Goal: Communication & Community: Ask a question

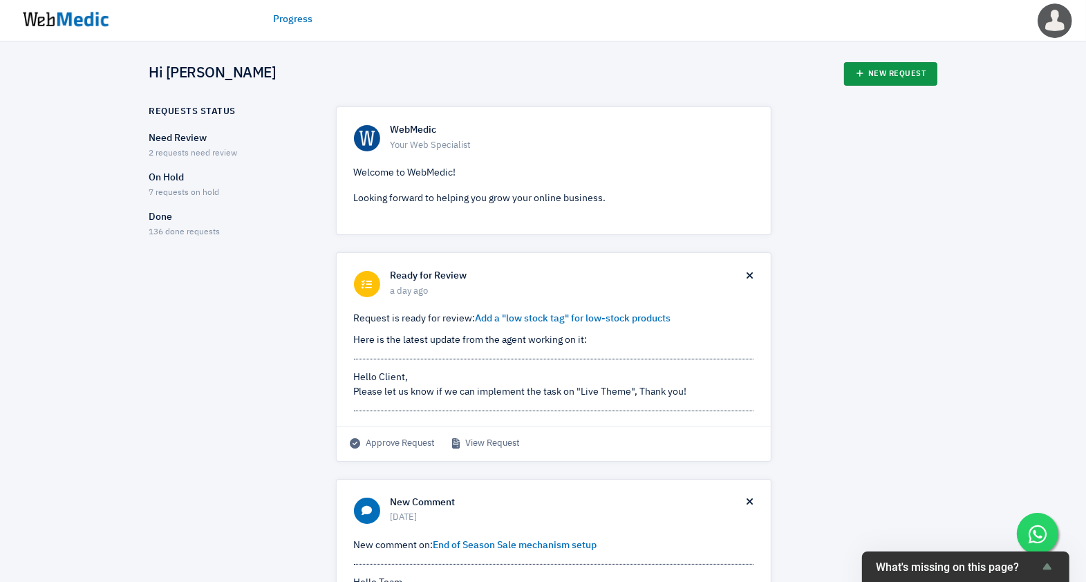
click at [916, 73] on link "New Request" at bounding box center [890, 74] width 93 height 24
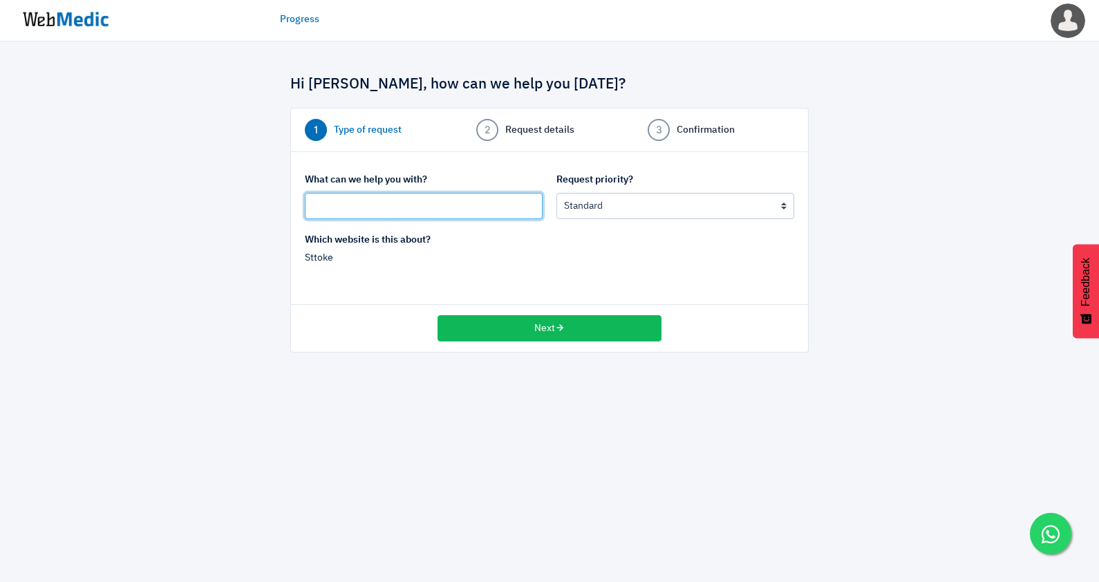
click at [429, 211] on input "text" at bounding box center [424, 206] width 238 height 26
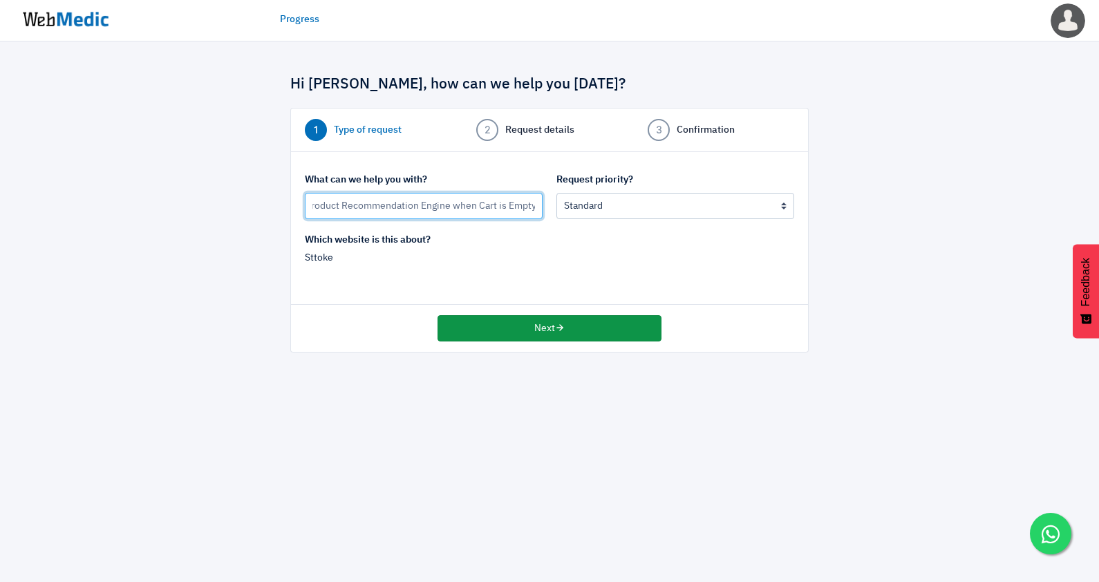
type input "Product Recommendation Engine when Cart is Empty"
click at [518, 333] on button "Next" at bounding box center [550, 328] width 224 height 26
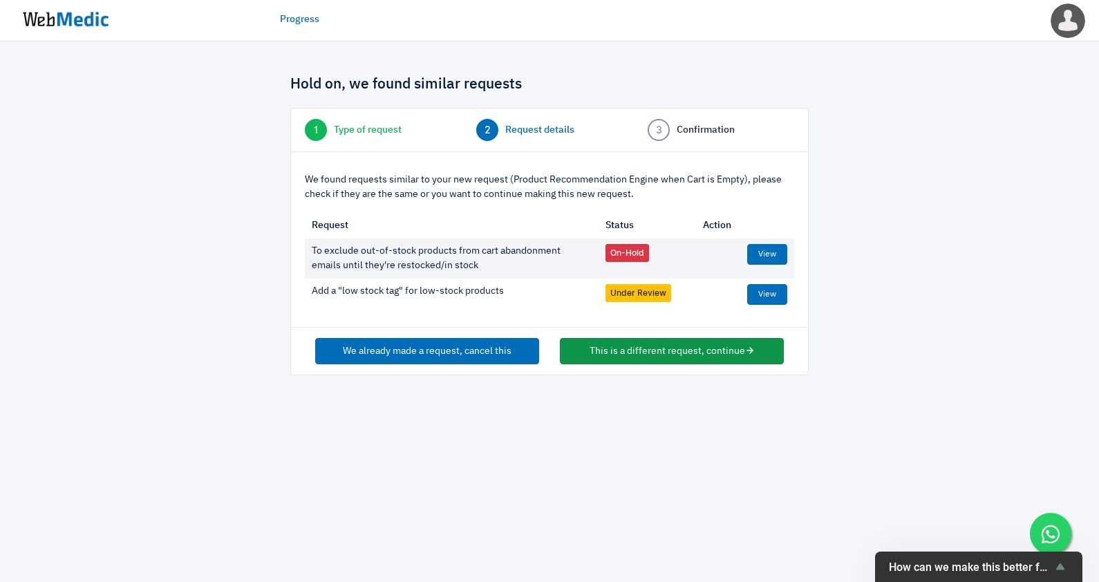
click at [626, 355] on button "This is a different request, continue" at bounding box center [672, 351] width 224 height 26
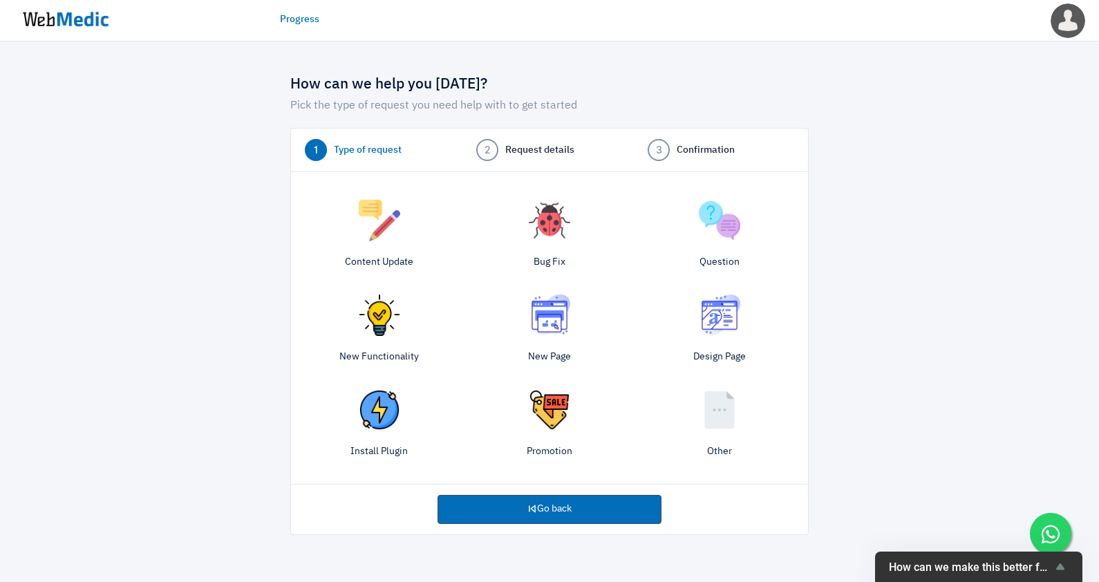
click at [368, 336] on div "New Functionality" at bounding box center [379, 332] width 170 height 88
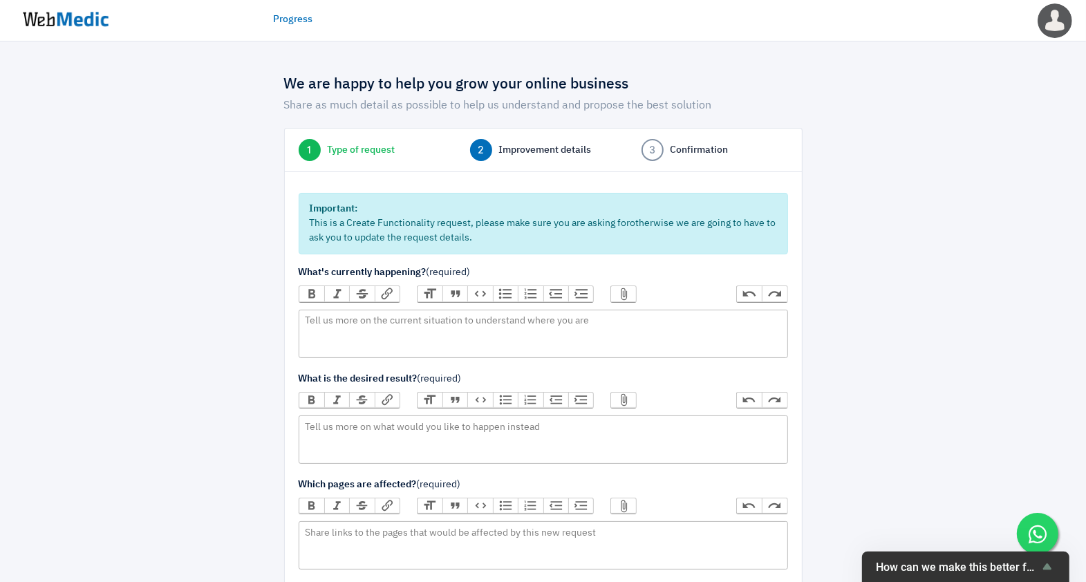
click at [537, 150] on span "Improvement details" at bounding box center [545, 150] width 93 height 15
click at [538, 142] on link "2 Improvement details" at bounding box center [543, 150] width 147 height 22
click at [368, 149] on span "Type of request" at bounding box center [362, 150] width 68 height 15
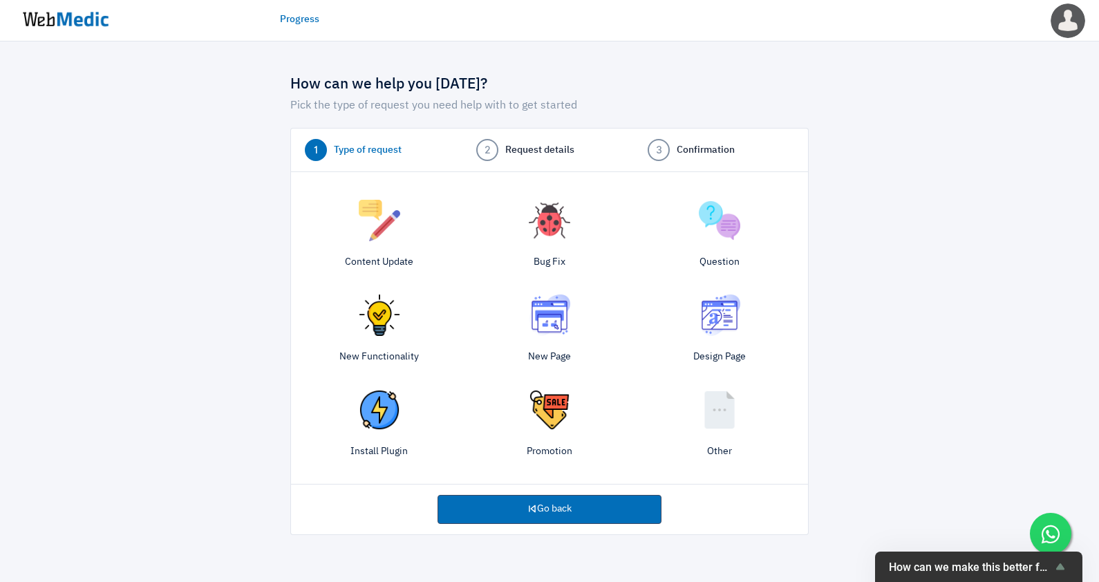
click at [735, 247] on div "Question" at bounding box center [720, 237] width 170 height 88
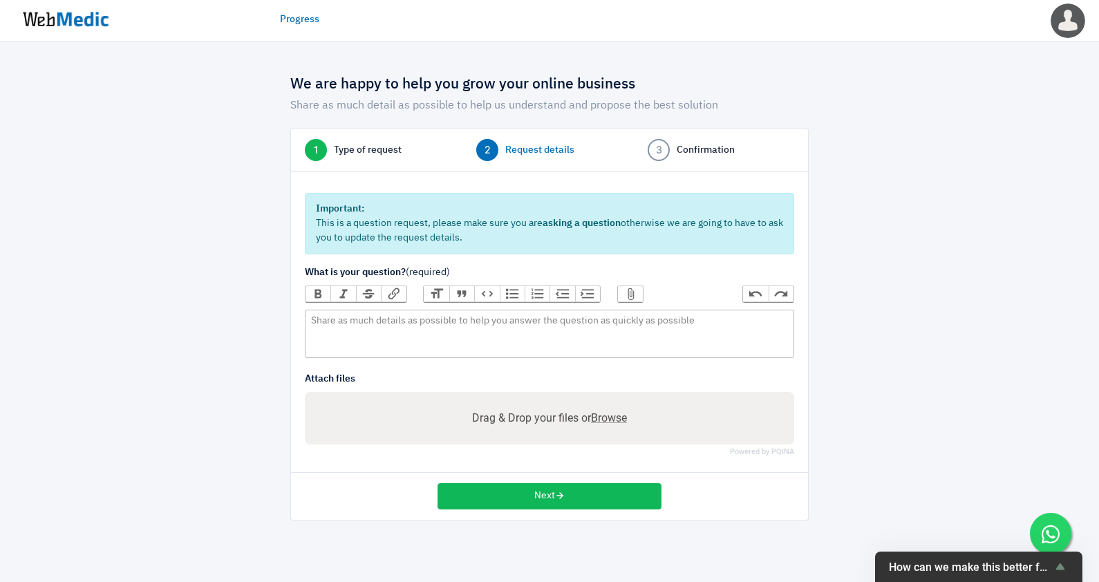
click at [392, 143] on span "Type of request" at bounding box center [368, 150] width 68 height 15
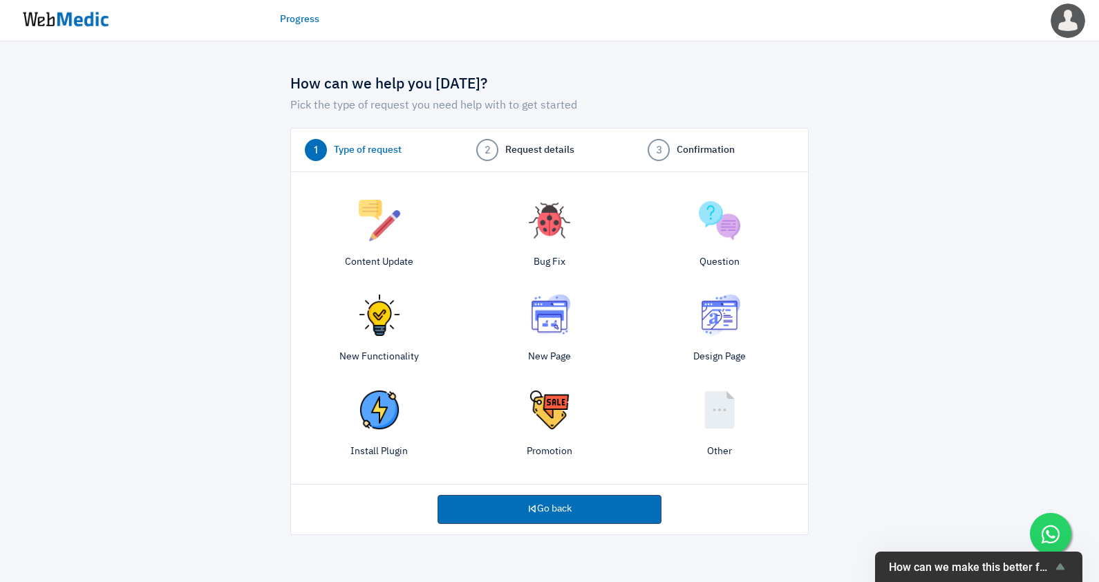
click at [704, 418] on img at bounding box center [719, 409] width 41 height 41
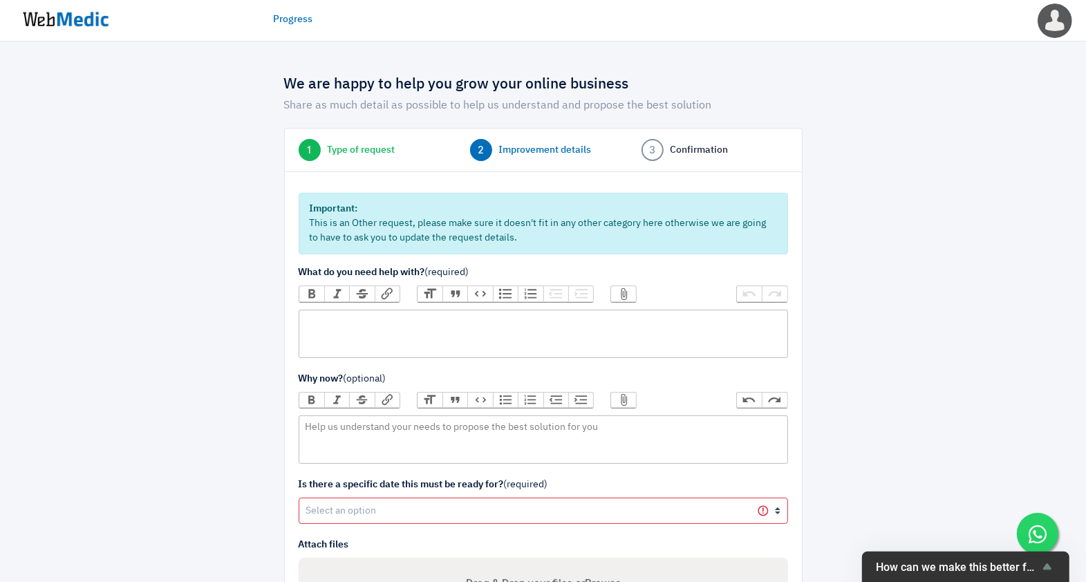
click at [442, 329] on trix-editor at bounding box center [543, 334] width 489 height 48
paste trix-editor "<div><figure data-trix-attachment="{&quot;contentType&quot;:&quot;image&quot;,&…"
type trix-editor "<div><figure data-trix-attachment="{&quot;contentType&quot;:&quot;image&quot;,&…"
paste trix-editor "<div>would we be able to achieve this with a simple setup (ie: no coding so we …"
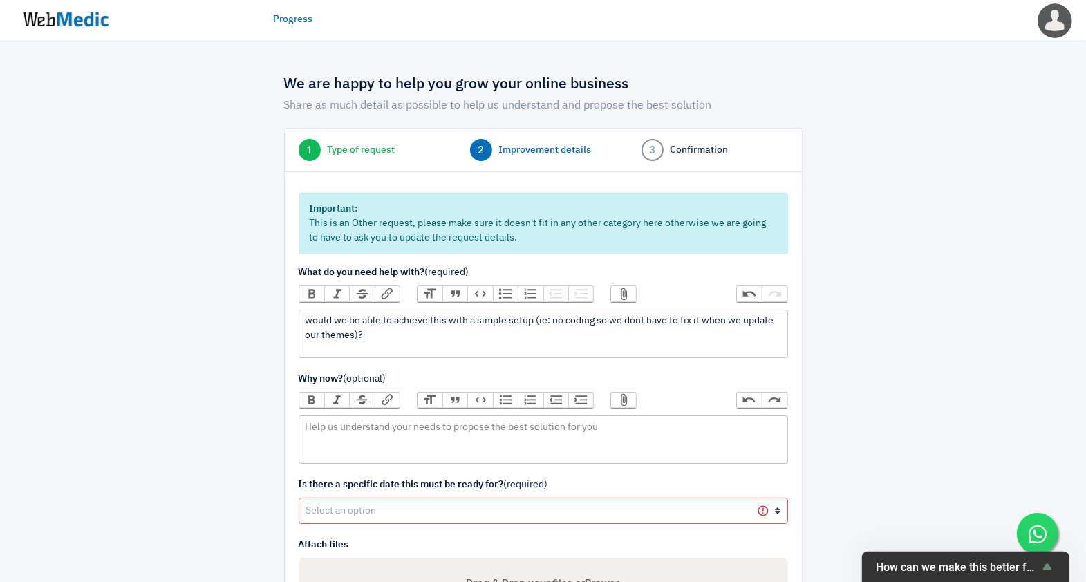
click at [531, 319] on div "would we be able to achieve this with a simple setup (ie: no coding so we dont …" at bounding box center [543, 328] width 476 height 29
type trix-editor "<div>would we be able to achieve this with a simple setup on our website (ie: n…"
click at [349, 522] on form "Important: This is an Other request, please make sure it doesn't fit in any oth…" at bounding box center [543, 423] width 489 height 460
click at [365, 510] on select "Yes No" at bounding box center [543, 511] width 489 height 26
select select "1"
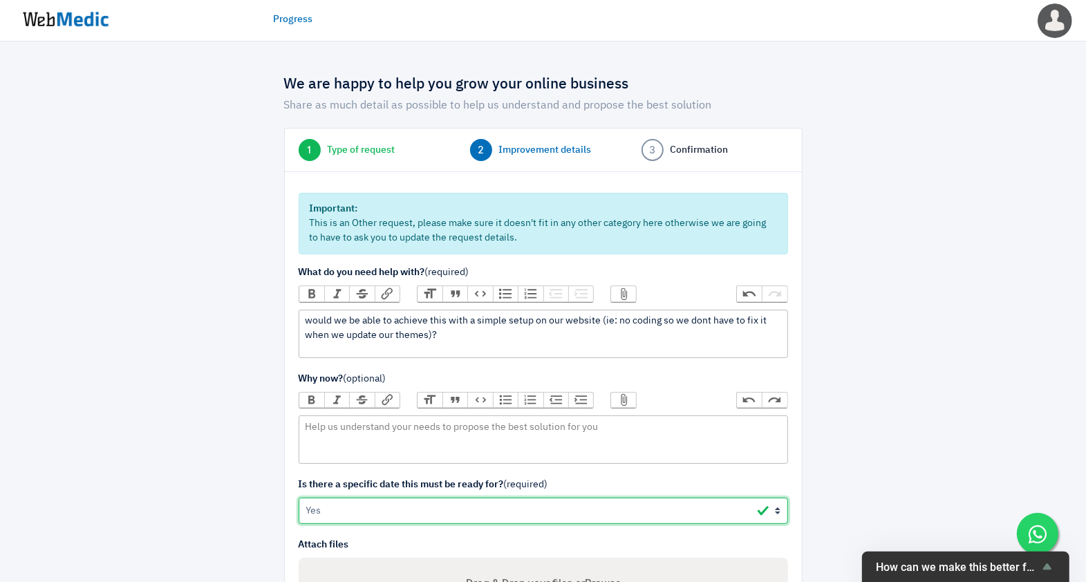
click at [299, 498] on select "Yes No" at bounding box center [543, 511] width 489 height 26
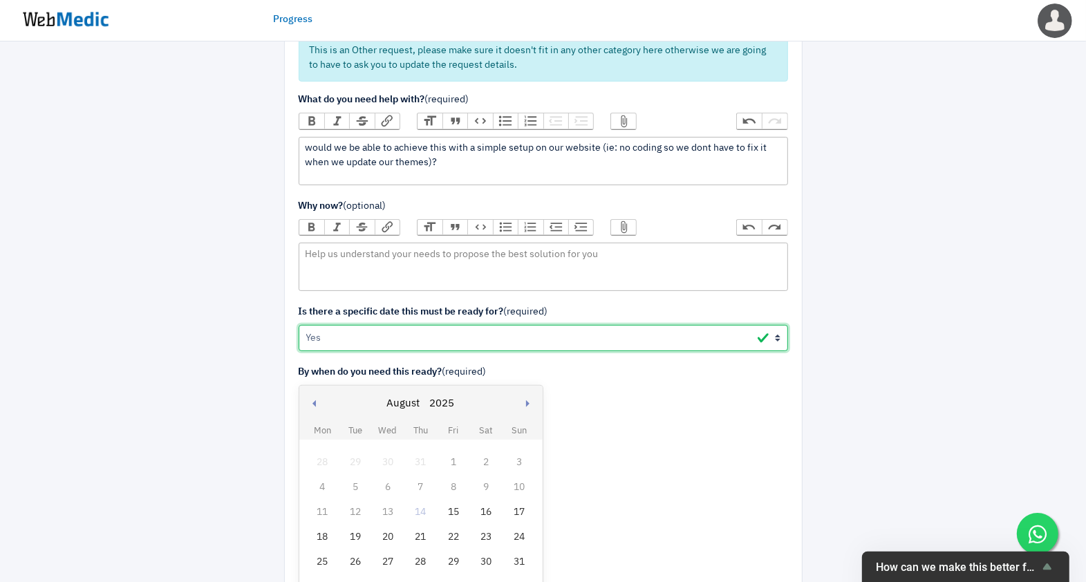
scroll to position [346, 0]
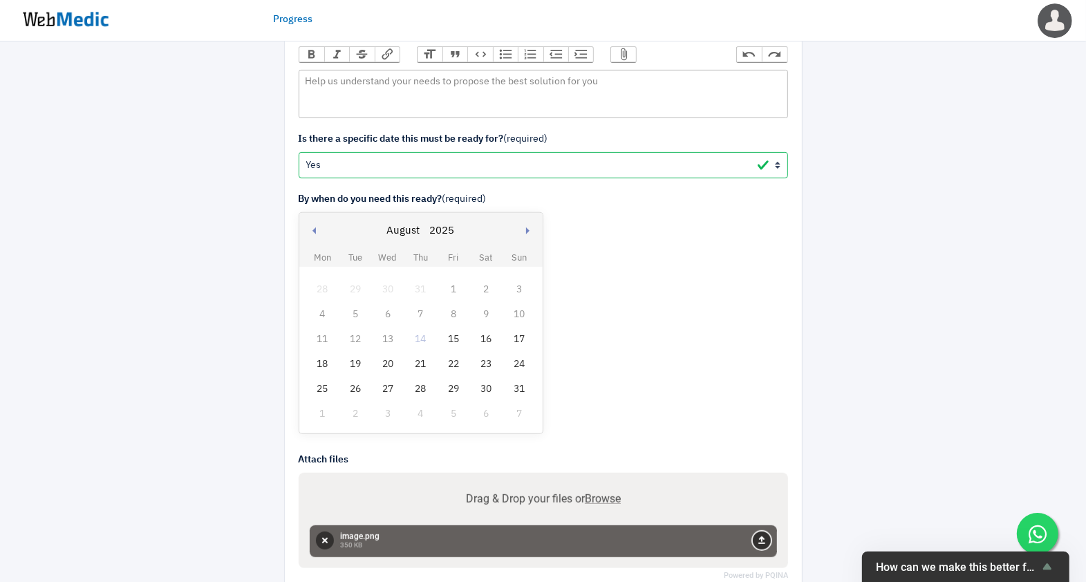
click at [762, 539] on button "Upload" at bounding box center [762, 541] width 18 height 18
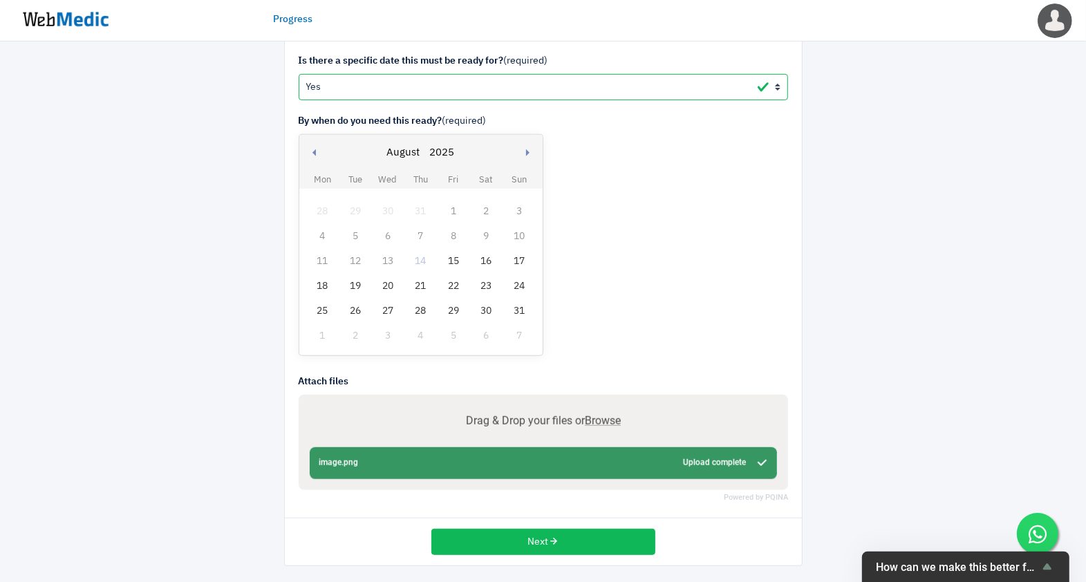
scroll to position [424, 0]
click at [714, 453] on div "Abort Retry Remove Upload Cancel Retry image.png 350 KB Upload complete tap to …" at bounding box center [543, 463] width 467 height 32
click at [397, 459] on div "Abort Retry Remove Upload Cancel Retry image.png 350 KB Upload complete tap to …" at bounding box center [543, 463] width 467 height 32
click at [330, 469] on div "Abort Retry Remove Upload Cancel Retry image.png 350 KB Upload complete tap to …" at bounding box center [543, 463] width 467 height 32
click at [615, 418] on span "Browse" at bounding box center [603, 419] width 36 height 13
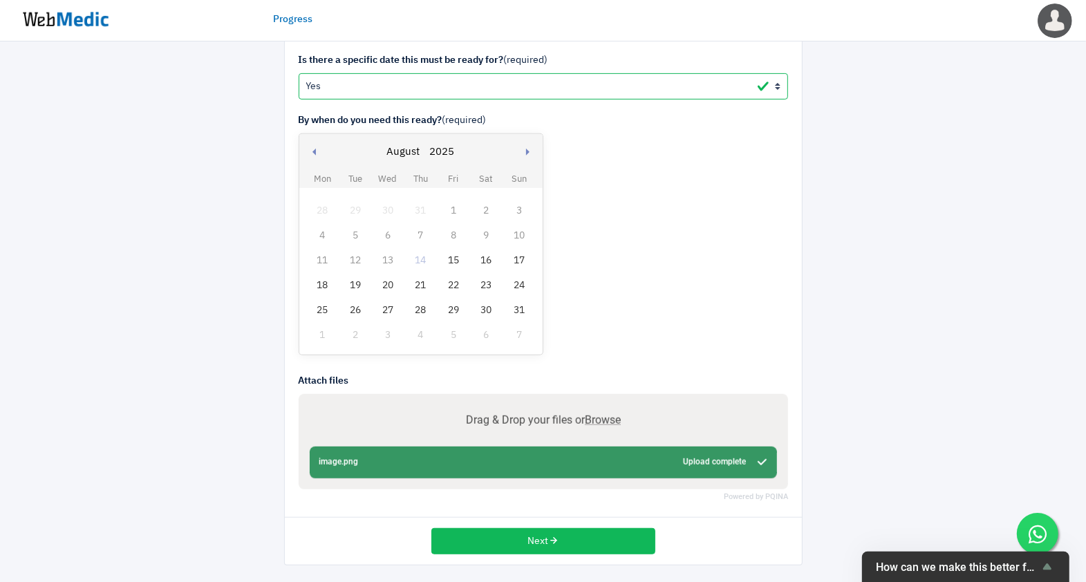
click at [615, 418] on input "Drag & Drop your files or Browse" at bounding box center [543, 421] width 467 height 17
type input "C:\fakepath\WhatsApp Image 2025-08-14 at 16.13.56.jpeg"
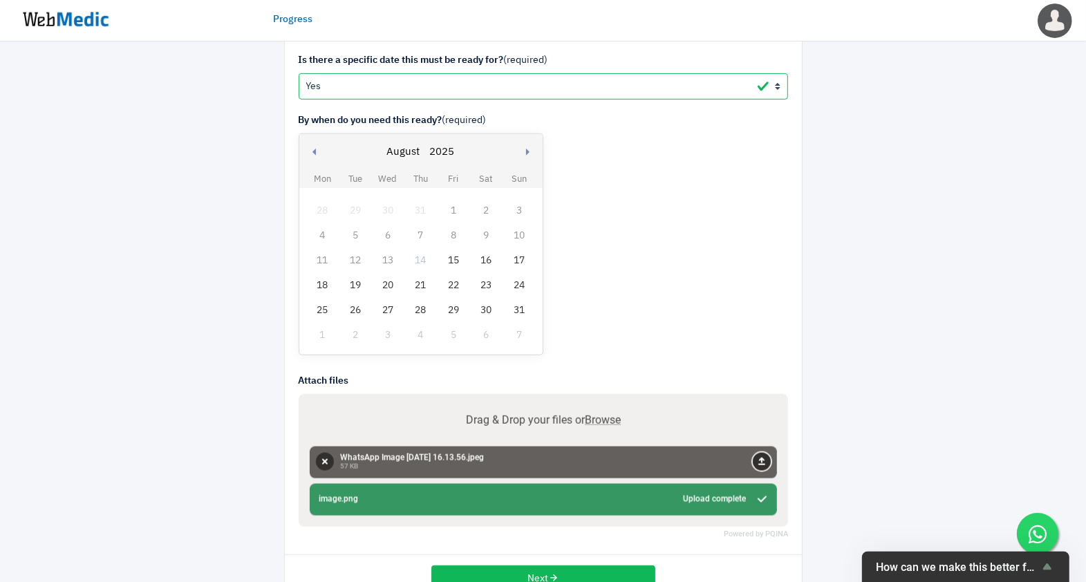
click at [763, 458] on button "Upload" at bounding box center [762, 462] width 18 height 18
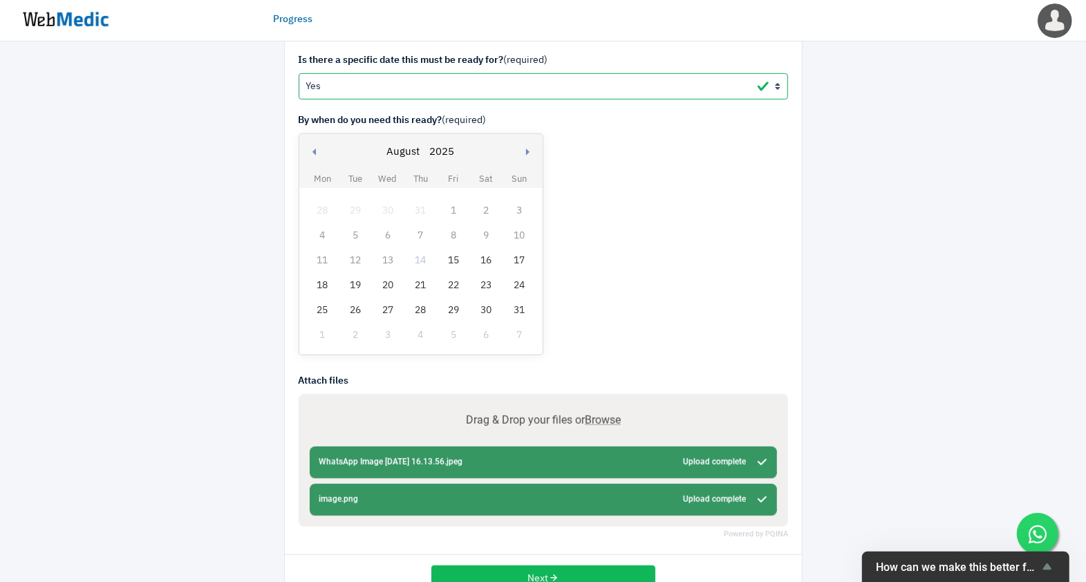
click at [384, 281] on div "20" at bounding box center [388, 286] width 18 height 18
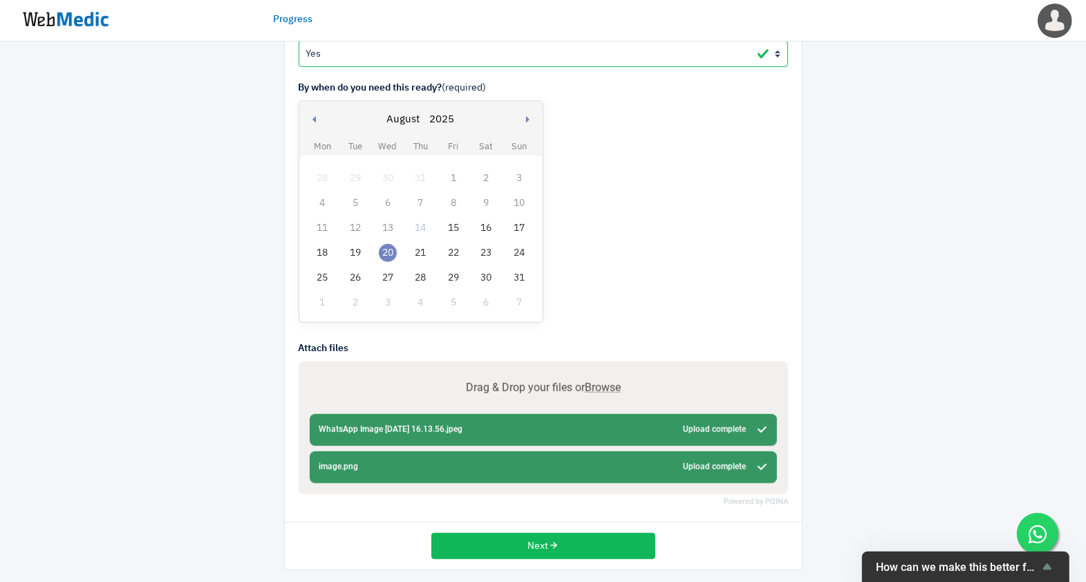
scroll to position [462, 0]
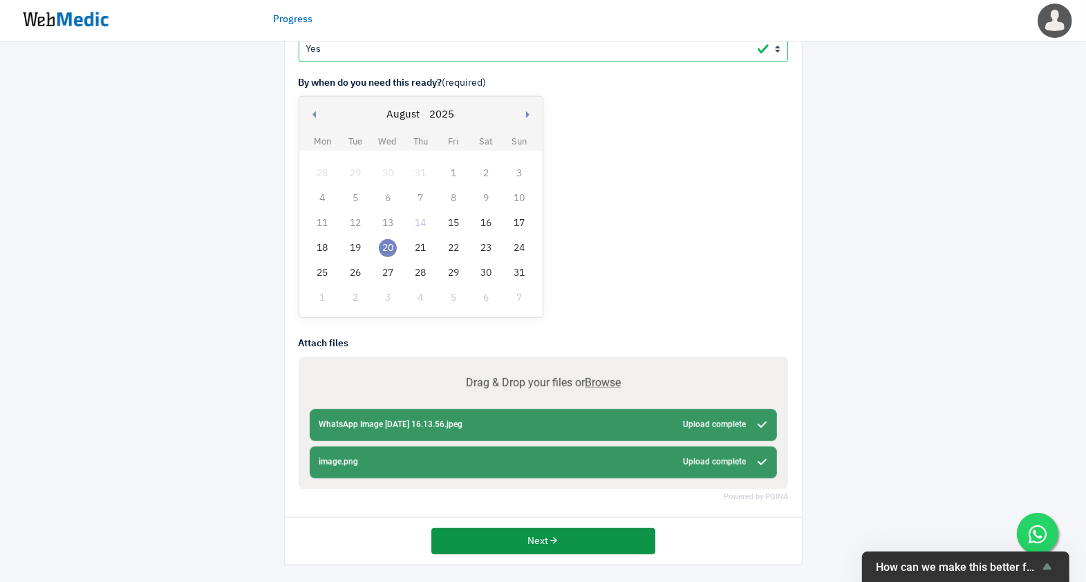
click at [522, 544] on button "Next" at bounding box center [543, 541] width 224 height 26
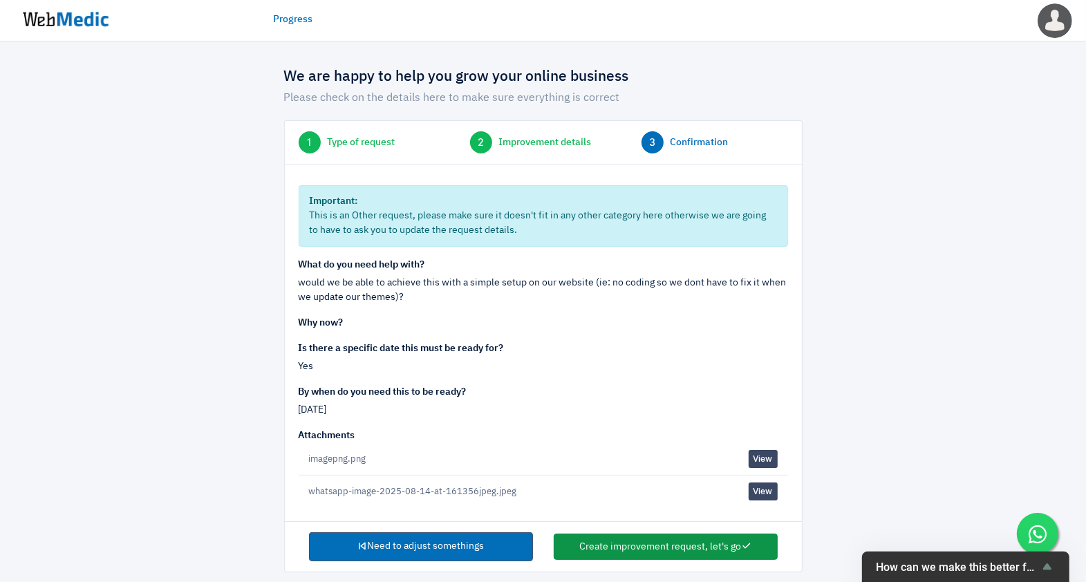
scroll to position [16, 0]
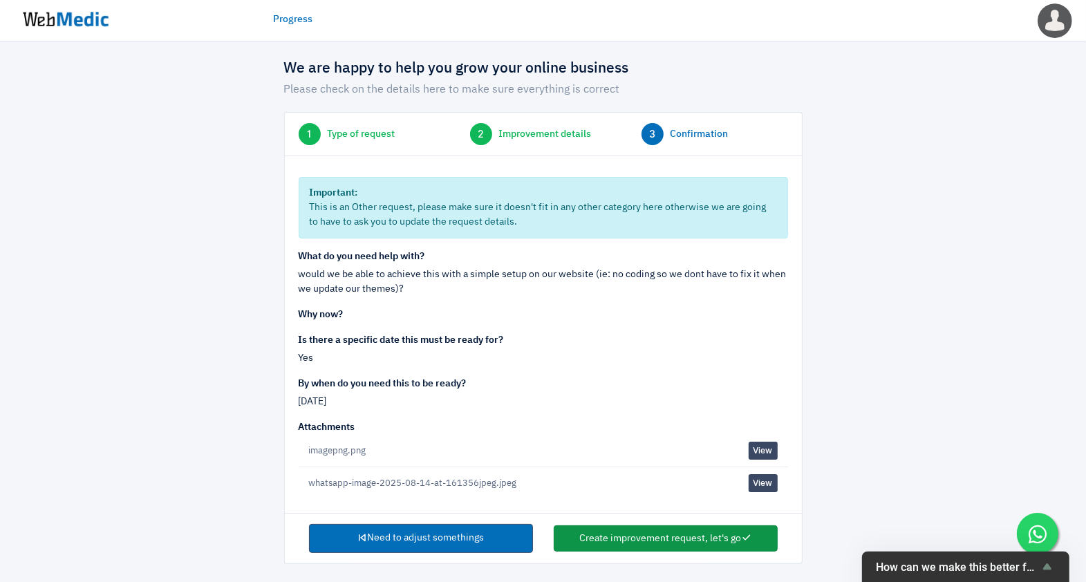
click at [638, 540] on button "Create improvement request, let's go" at bounding box center [666, 538] width 224 height 26
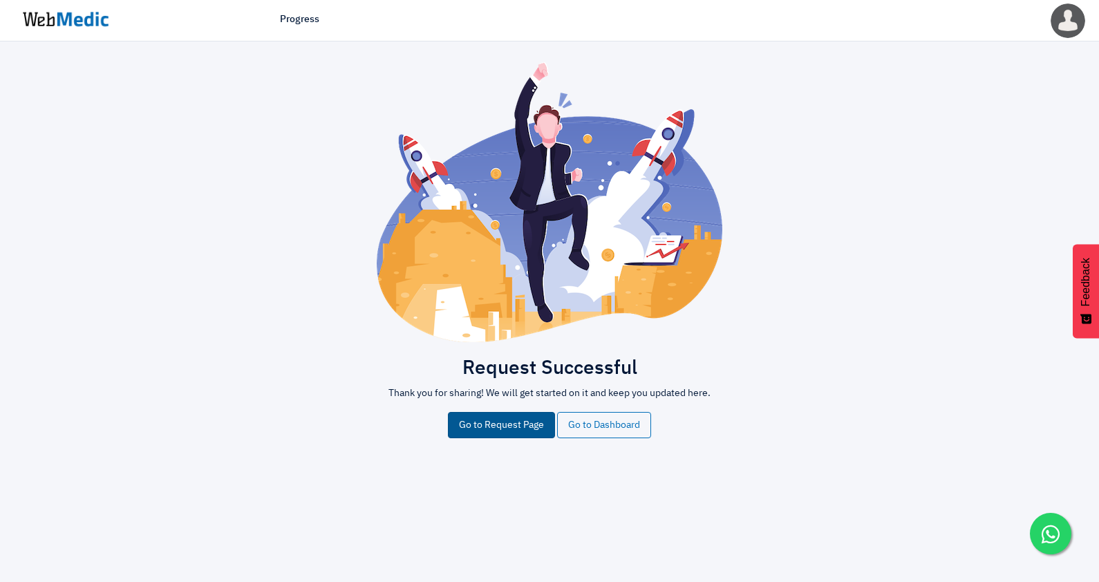
click at [462, 424] on link "Go to Request Page" at bounding box center [501, 425] width 107 height 26
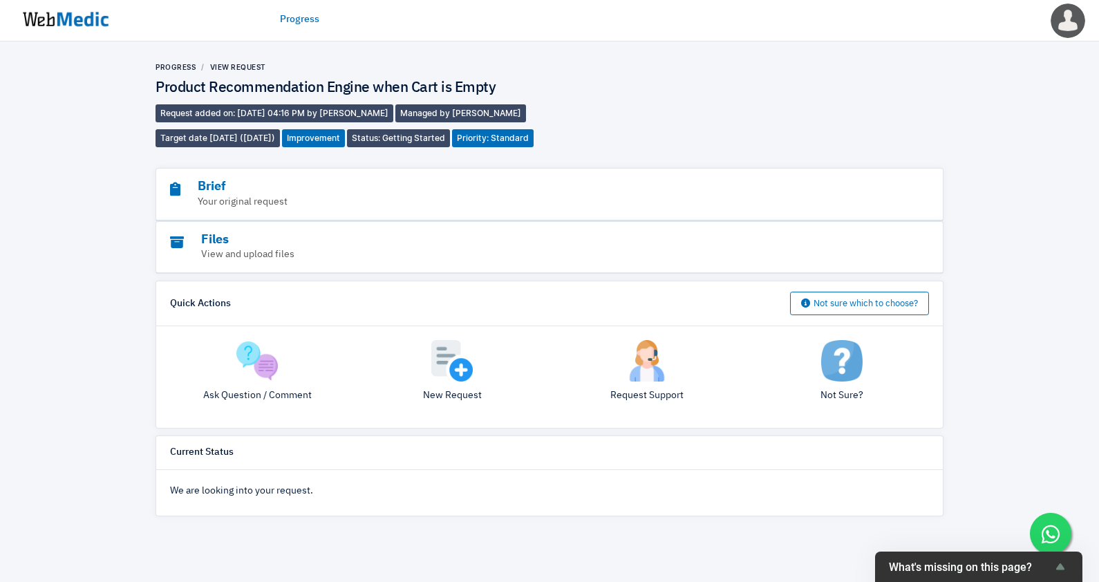
click at [93, 35] on img at bounding box center [66, 19] width 104 height 43
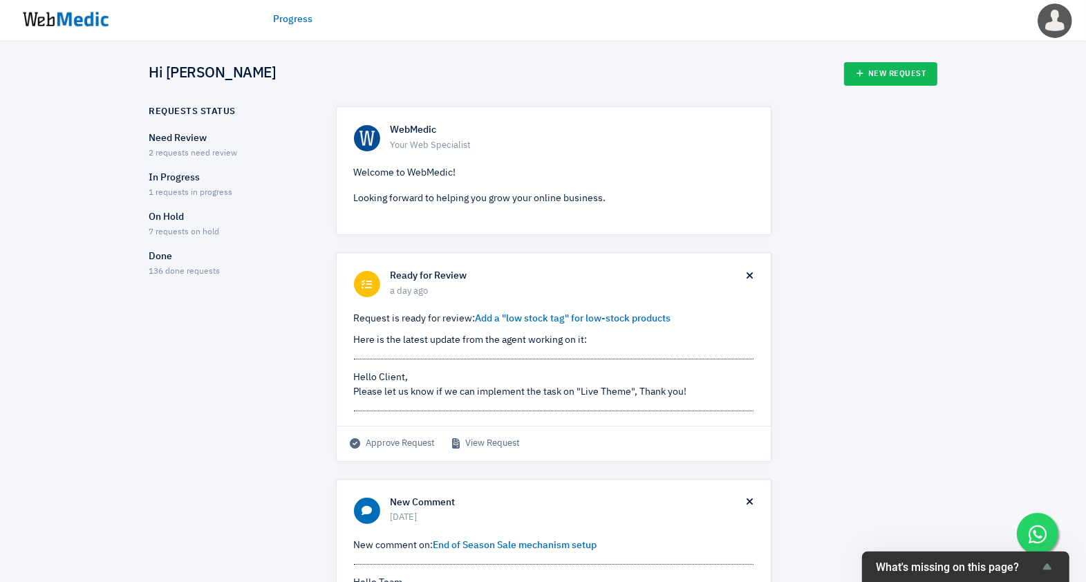
click at [198, 146] on div "Need Review 2 requests need review" at bounding box center [230, 145] width 162 height 29
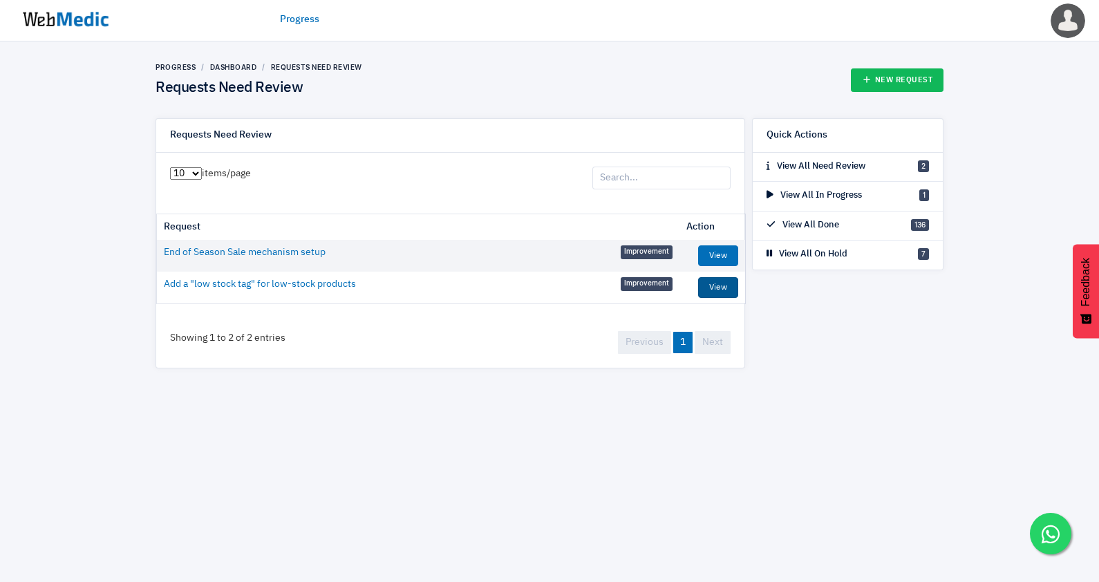
click at [731, 283] on link "View" at bounding box center [718, 287] width 40 height 21
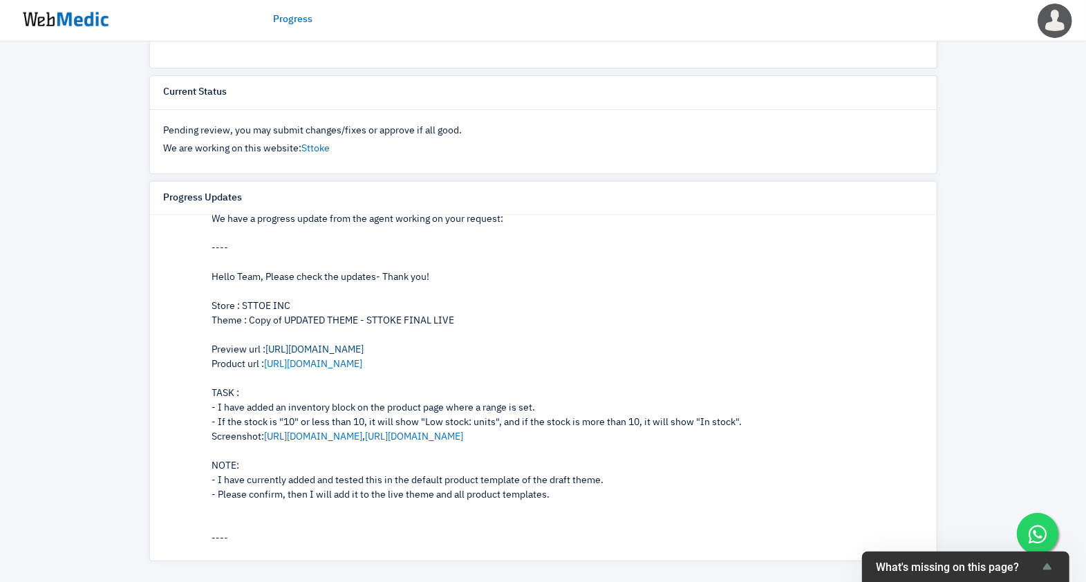
scroll to position [346, 0]
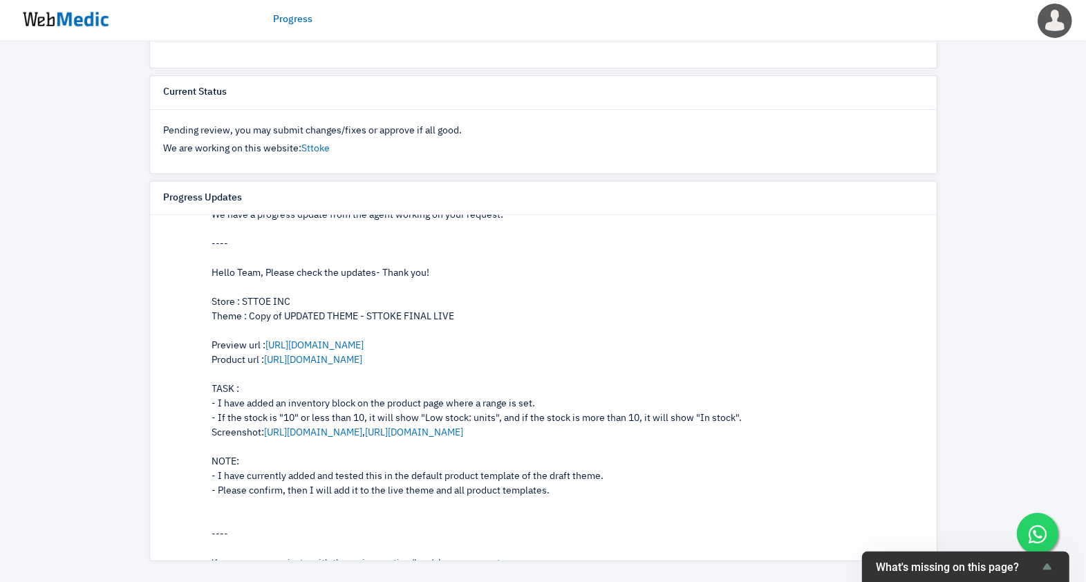
drag, startPoint x: 215, startPoint y: 420, endPoint x: 650, endPoint y: 432, distance: 435.0
click at [650, 432] on div "Hello Team, Please check the updates- Thank you! Store : STTOE INC Theme : Copy…" at bounding box center [567, 382] width 711 height 232
drag, startPoint x: 650, startPoint y: 432, endPoint x: 604, endPoint y: 440, distance: 46.9
click at [604, 440] on div "Hello Team, Please check the updates- Thank you! Store : STTOE INC Theme : Copy…" at bounding box center [567, 382] width 711 height 232
click at [347, 476] on div "Hello Team, Please check the updates- Thank you! Store : STTOE INC Theme : Copy…" at bounding box center [567, 382] width 711 height 232
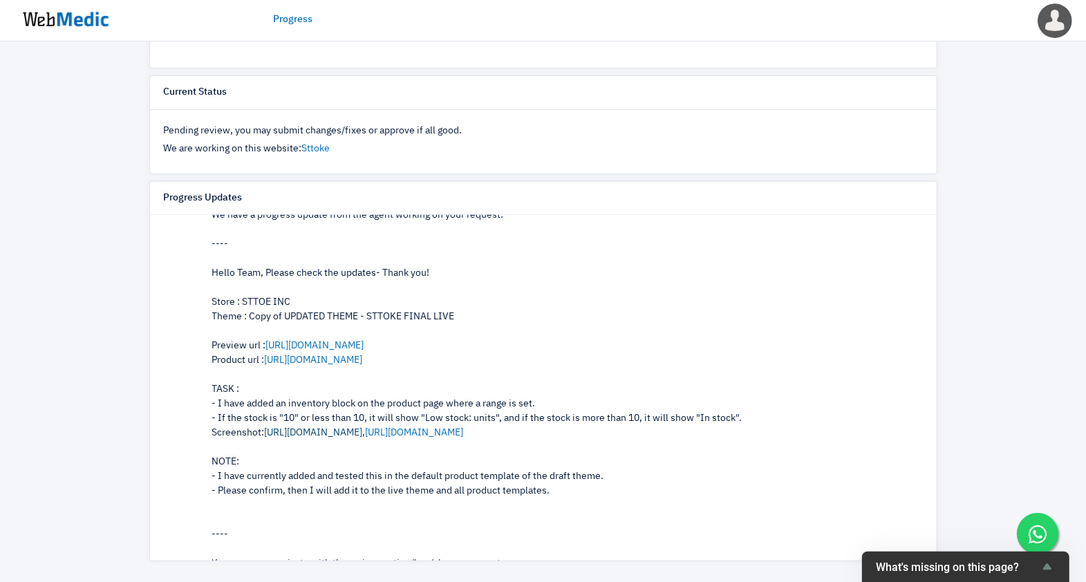
click at [363, 434] on link "[URL][DOMAIN_NAME]" at bounding box center [314, 433] width 98 height 10
click at [438, 432] on link "[URL][DOMAIN_NAME]" at bounding box center [415, 433] width 98 height 10
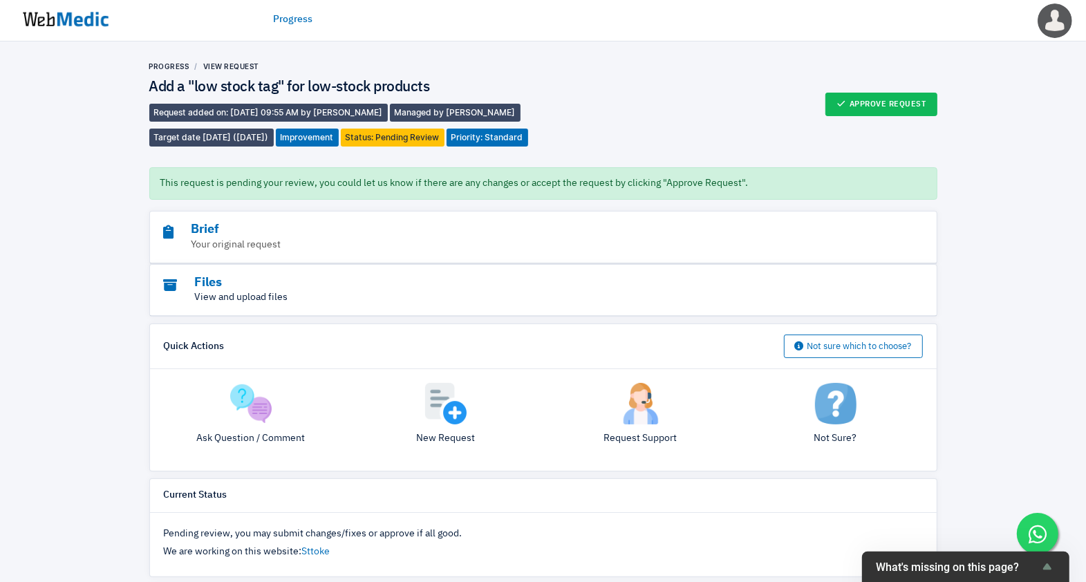
scroll to position [0, 0]
click at [247, 425] on img at bounding box center [250, 404] width 41 height 41
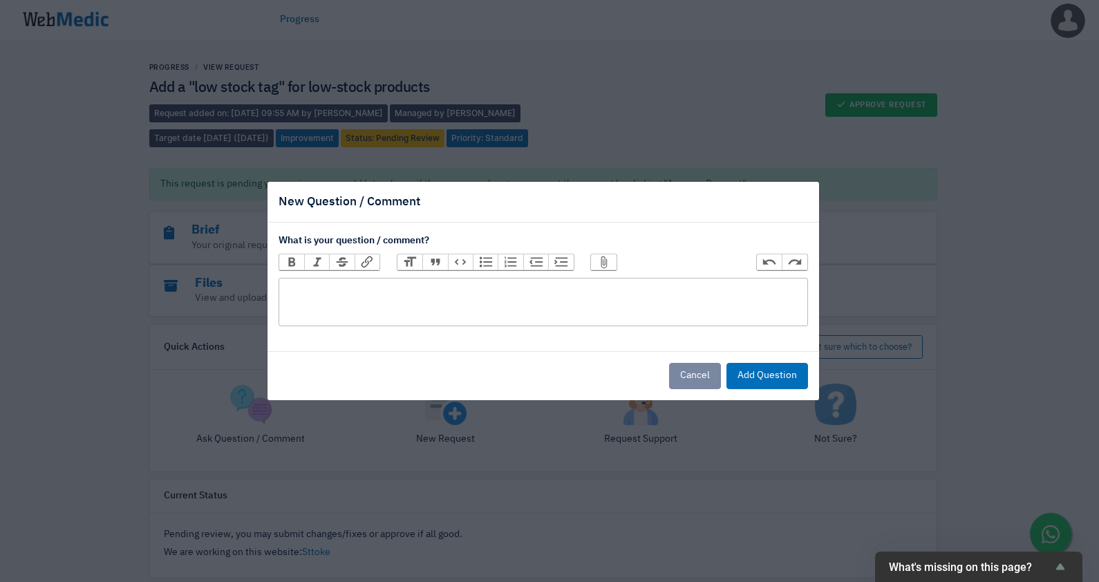
click at [498, 305] on trix-editor at bounding box center [544, 302] width 530 height 48
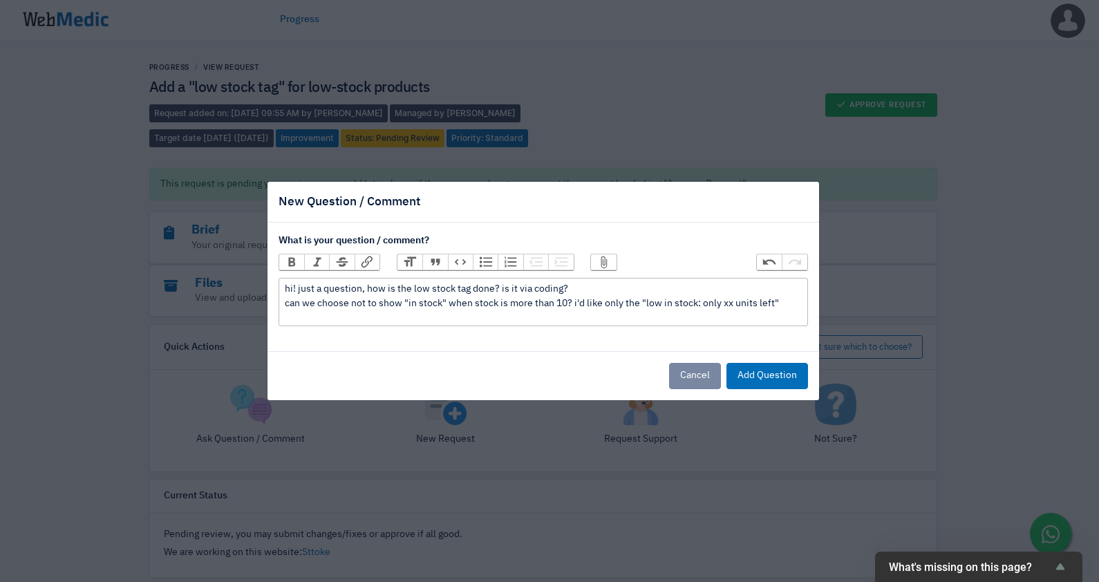
click at [601, 305] on div "hi! just a question, how is the low stock tag done? is it via coding? can we ch…" at bounding box center [543, 296] width 516 height 29
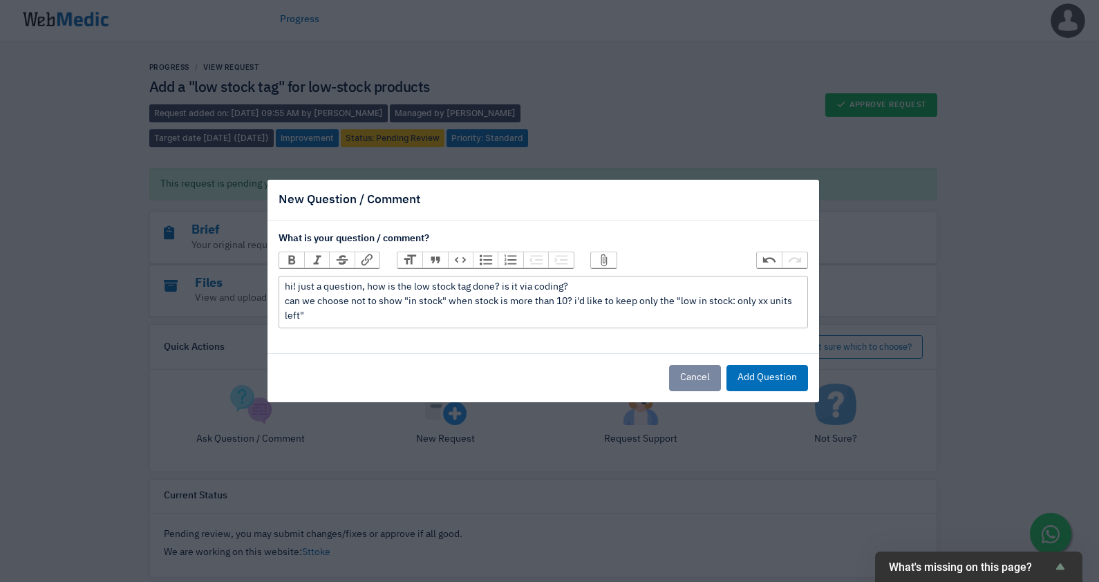
click at [585, 311] on div "hi! just a question, how is the low stock tag done? is it via coding? can we ch…" at bounding box center [543, 302] width 516 height 44
type trix-editor "<div>hi! just a question, how is the low stock tag done? is it via coding?<br>c…"
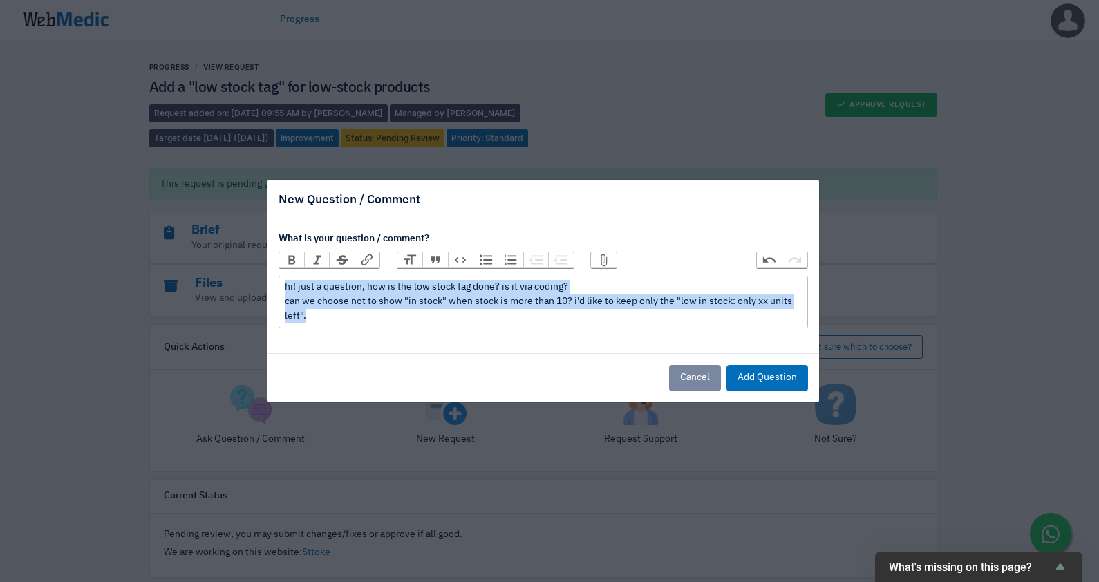
drag, startPoint x: 404, startPoint y: 320, endPoint x: 263, endPoint y: 277, distance: 148.1
click at [263, 277] on div "New Question / Comment What is your question / comment? Bold Italic Strikethrou…" at bounding box center [549, 291] width 1099 height 582
copy div "hi! just a question, how is the low stock tag done? is it via coding? can we ch…"
click at [593, 438] on div "New Question / Comment What is your question / comment? Bold Italic Strikethrou…" at bounding box center [549, 291] width 1099 height 582
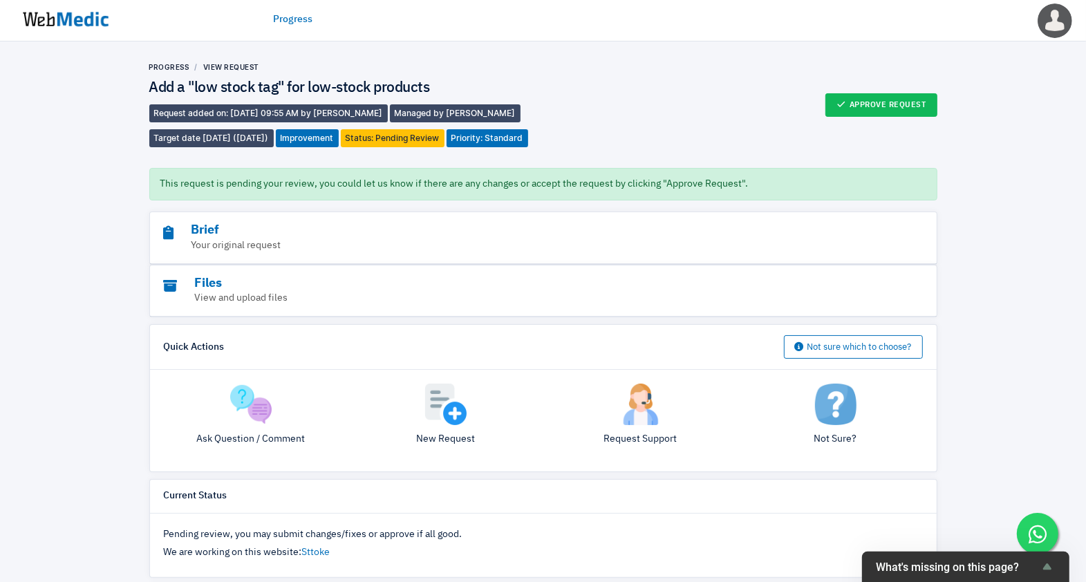
click at [259, 425] on img at bounding box center [250, 404] width 41 height 41
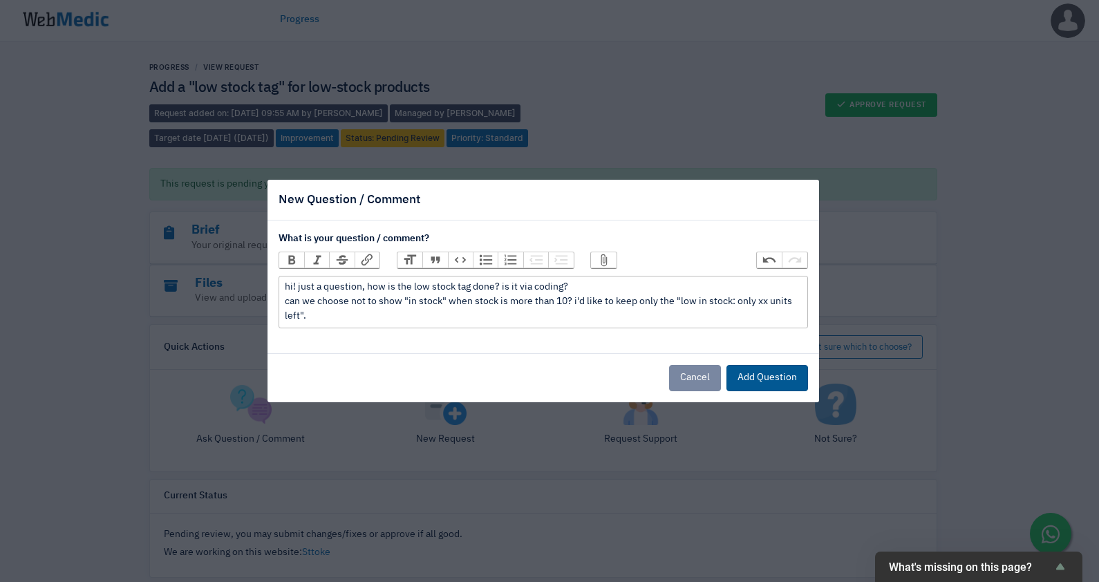
click at [749, 377] on button "Add Question" at bounding box center [768, 378] width 82 height 26
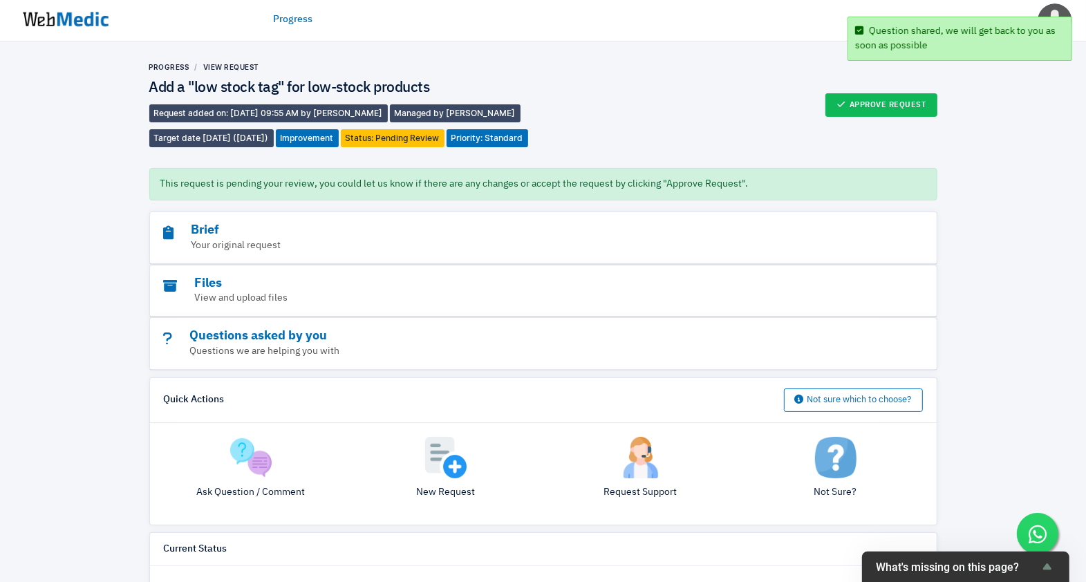
click at [41, 1] on img at bounding box center [66, 19] width 104 height 43
